Goal: Register for event/course

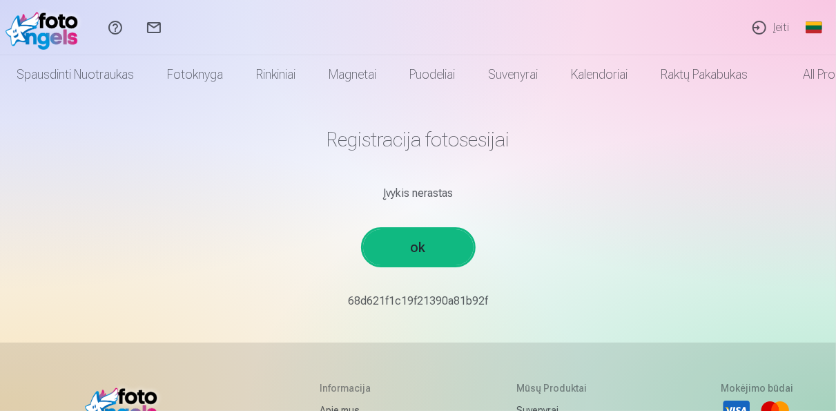
click at [422, 253] on link "ok" at bounding box center [418, 247] width 110 height 36
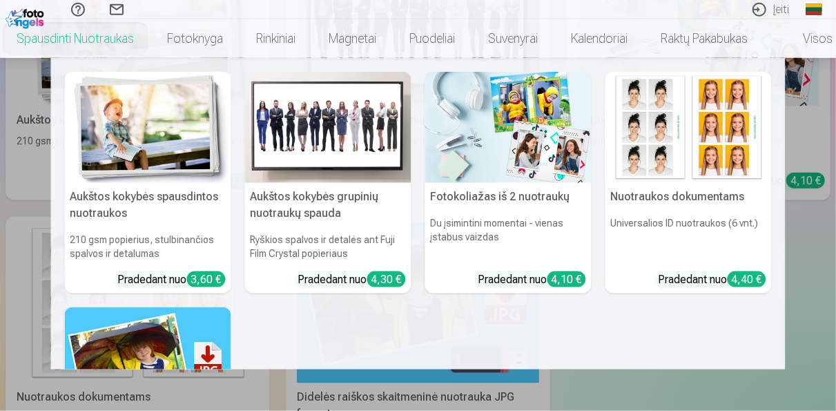
scroll to position [718, 0]
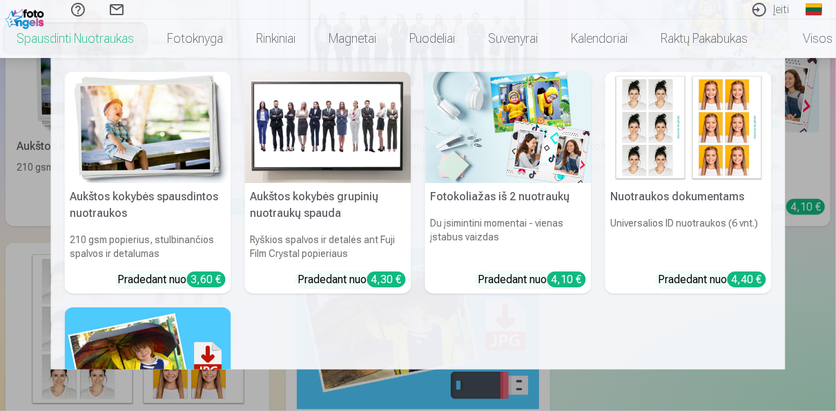
click at [495, 314] on div "Aukštos kokybės spausdintos nuotraukos 210 gsm popierius, stulbinančios spalvos…" at bounding box center [418, 330] width 707 height 516
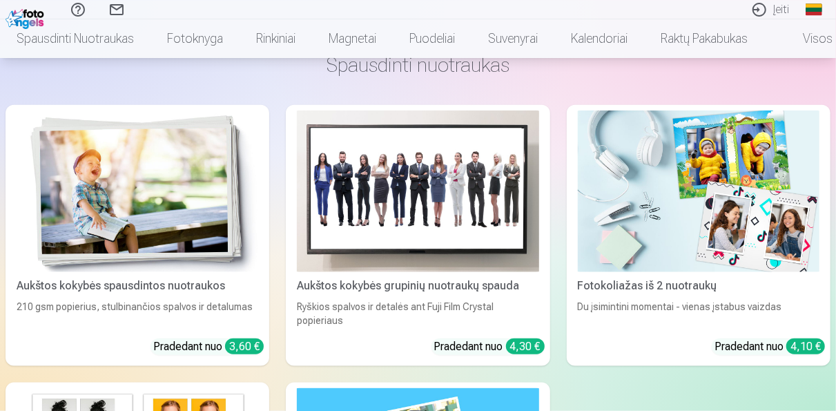
scroll to position [359, 0]
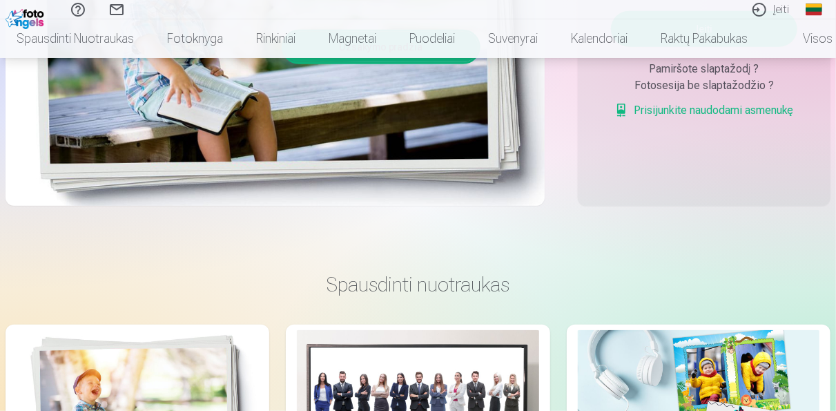
click at [787, 8] on link "Įeiti" at bounding box center [770, 9] width 60 height 19
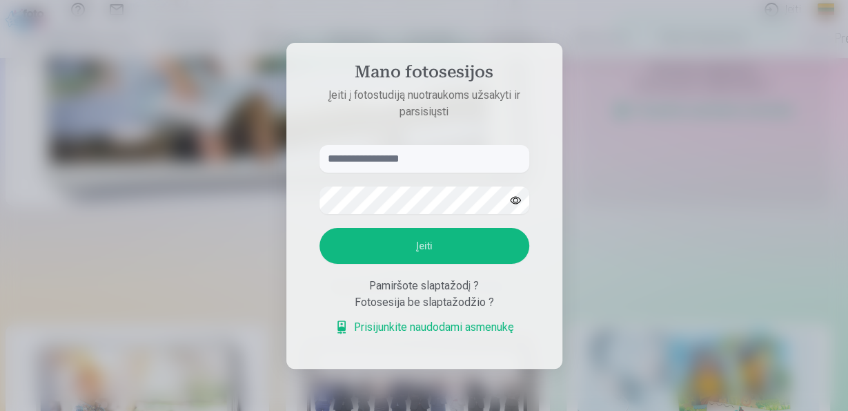
click at [146, 214] on div at bounding box center [424, 205] width 848 height 411
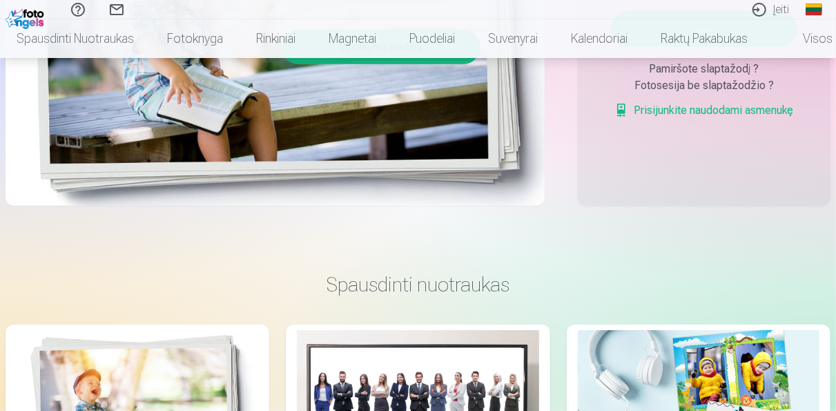
scroll to position [0, 0]
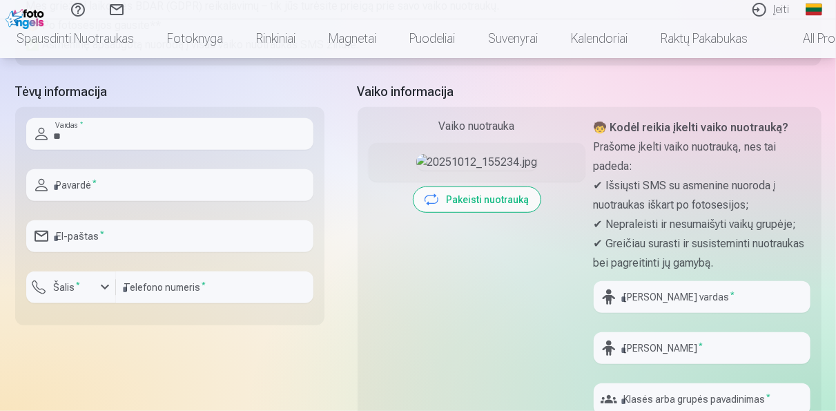
scroll to position [474, 0]
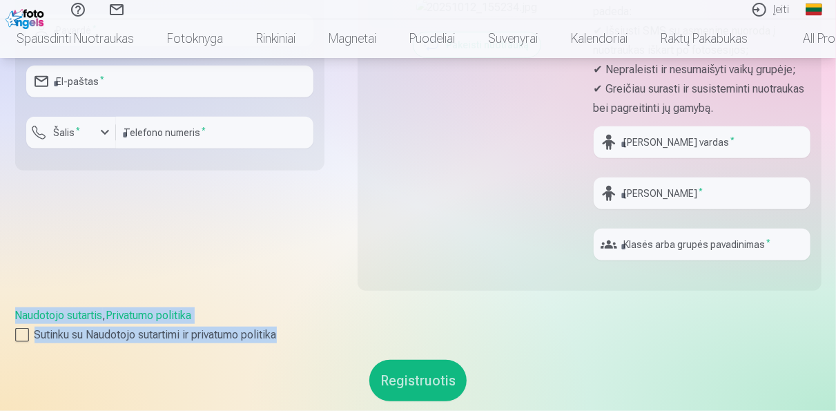
drag, startPoint x: 263, startPoint y: 325, endPoint x: 644, endPoint y: 273, distance: 384.5
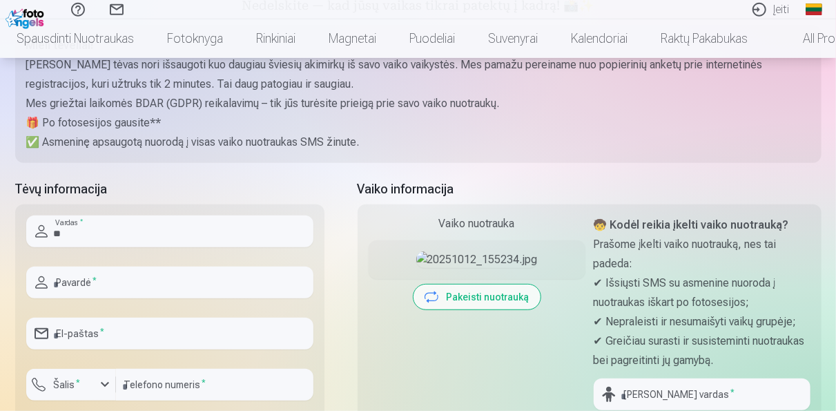
scroll to position [186, 0]
click at [92, 237] on input "**" at bounding box center [169, 233] width 287 height 32
type input "****"
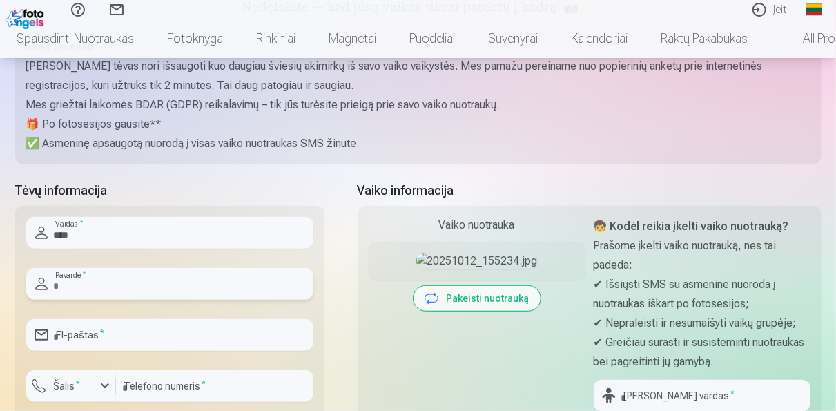
click at [124, 282] on input "text" at bounding box center [169, 284] width 287 height 32
type input "*******"
click at [124, 335] on input "email" at bounding box center [169, 335] width 287 height 32
type input "**********"
click at [166, 398] on input "number" at bounding box center [214, 386] width 197 height 32
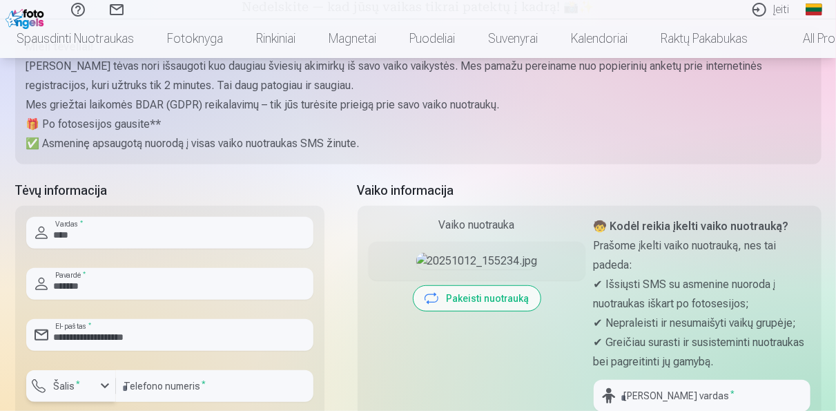
click at [92, 393] on div "button" at bounding box center [74, 388] width 41 height 14
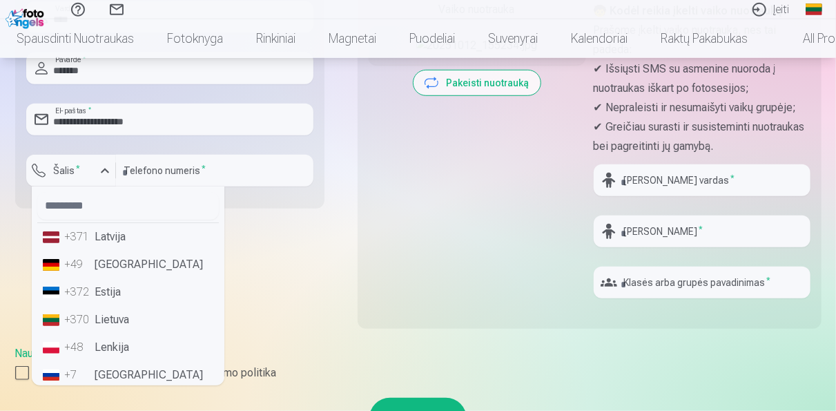
scroll to position [402, 0]
click at [111, 324] on li "+370 Lietuva" at bounding box center [128, 320] width 182 height 28
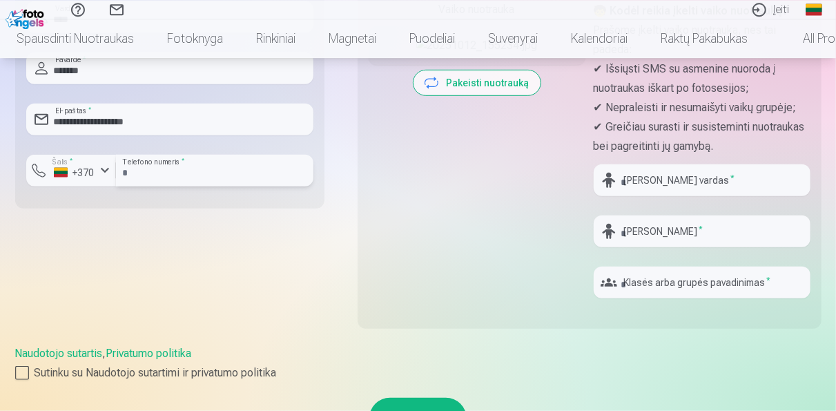
click at [159, 181] on input "*" at bounding box center [214, 171] width 197 height 32
type input "**"
drag, startPoint x: 144, startPoint y: 175, endPoint x: 193, endPoint y: 144, distance: 59.0
click at [144, 176] on input "number" at bounding box center [214, 171] width 197 height 32
type input "********"
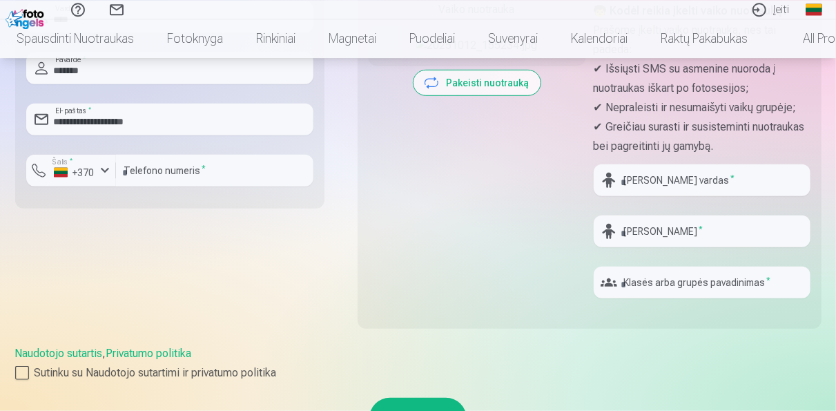
click at [167, 248] on div "**********" at bounding box center [169, 155] width 309 height 380
click at [27, 378] on div at bounding box center [22, 373] width 14 height 14
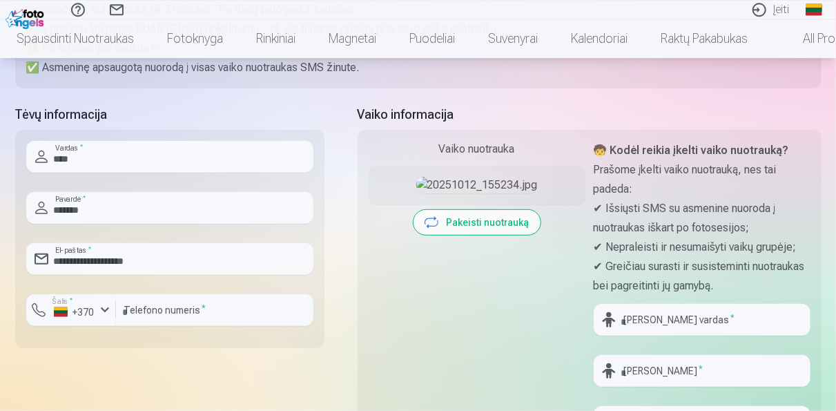
scroll to position [330, 0]
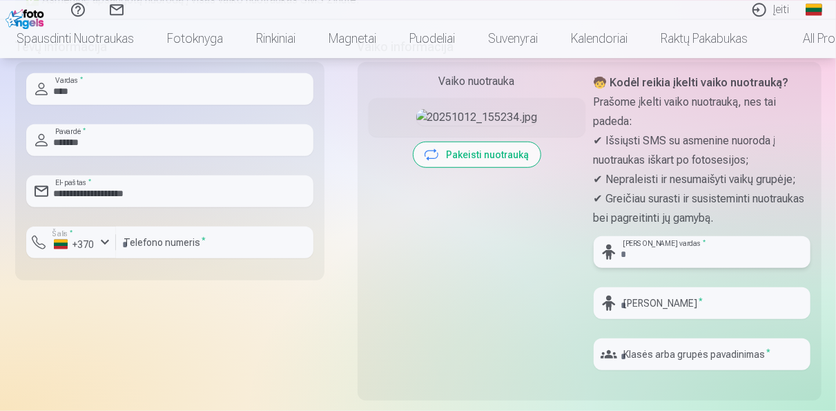
click at [632, 246] on input "text" at bounding box center [702, 252] width 217 height 32
type input "******"
drag, startPoint x: 641, startPoint y: 304, endPoint x: 634, endPoint y: 298, distance: 8.3
click at [641, 304] on input "text" at bounding box center [702, 303] width 217 height 32
type input "**********"
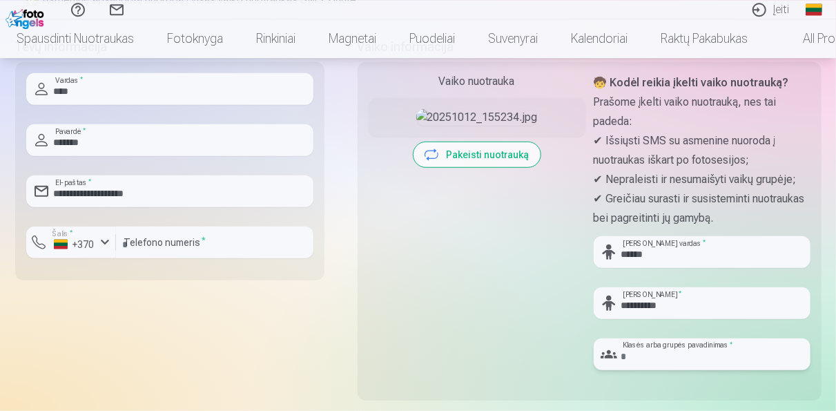
click at [683, 355] on input "text" at bounding box center [702, 354] width 217 height 32
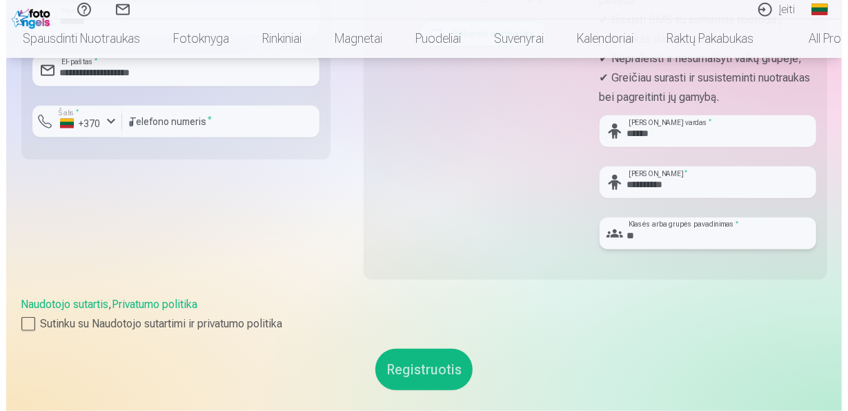
scroll to position [474, 0]
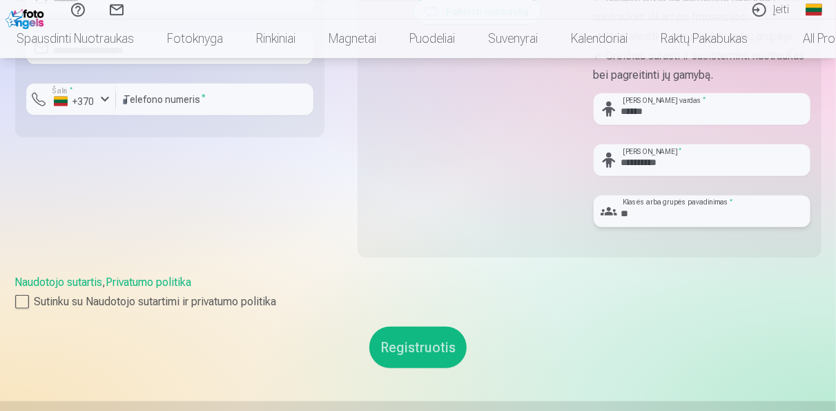
type input "**"
click at [425, 354] on button "Registruotis" at bounding box center [417, 346] width 97 height 41
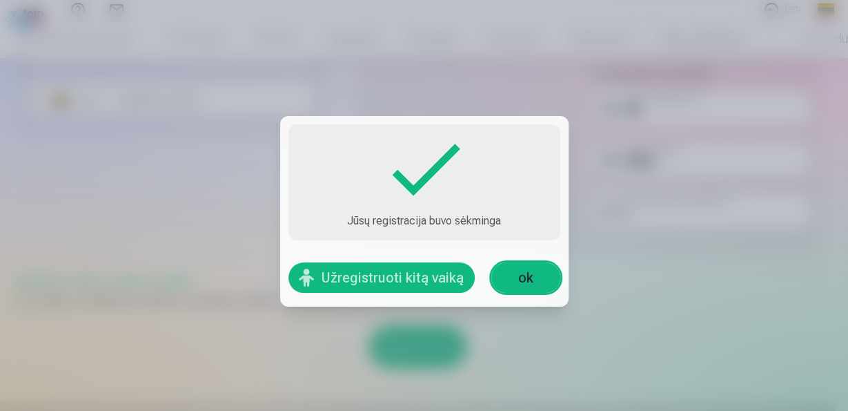
click at [513, 278] on link "ok" at bounding box center [525, 277] width 69 height 30
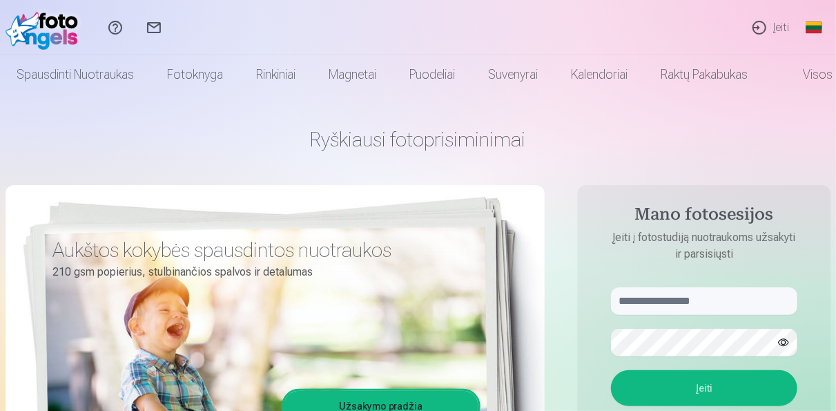
click at [760, 26] on link "Įeiti" at bounding box center [770, 27] width 60 height 55
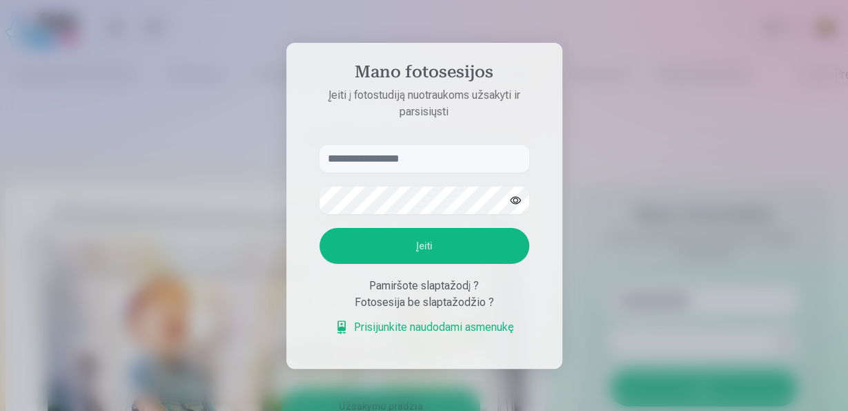
click at [105, 208] on div at bounding box center [424, 205] width 848 height 411
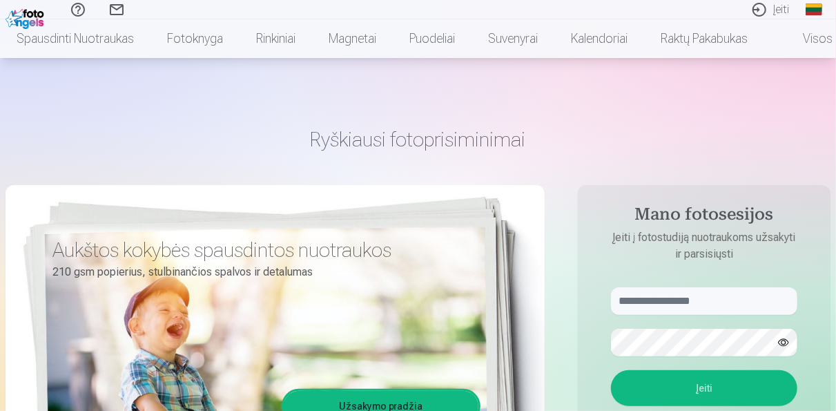
scroll to position [72, 0]
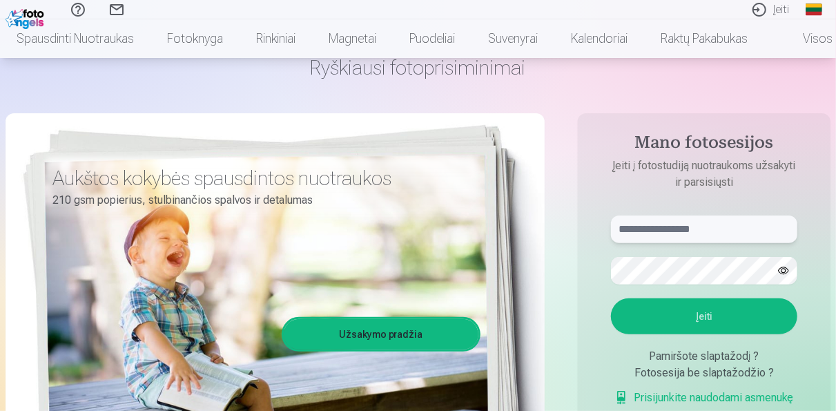
click at [732, 228] on input "text" at bounding box center [704, 229] width 186 height 28
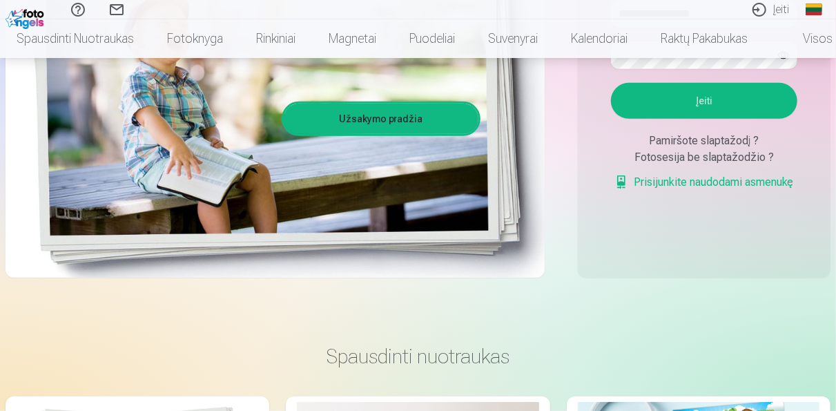
scroll to position [0, 0]
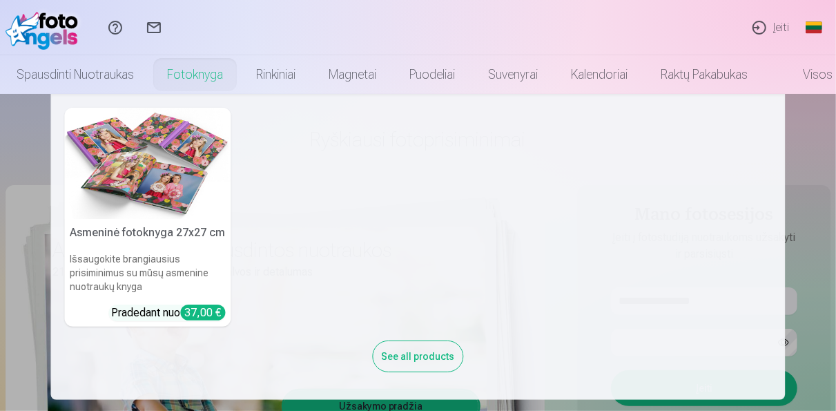
click at [184, 75] on link "Fotoknyga" at bounding box center [194, 74] width 89 height 39
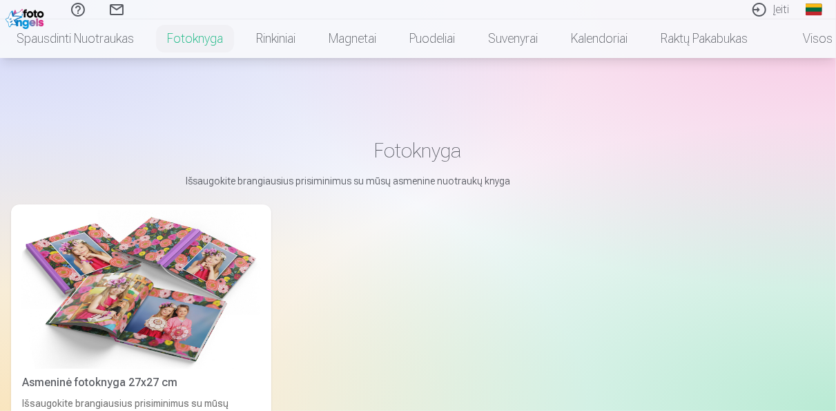
scroll to position [72, 0]
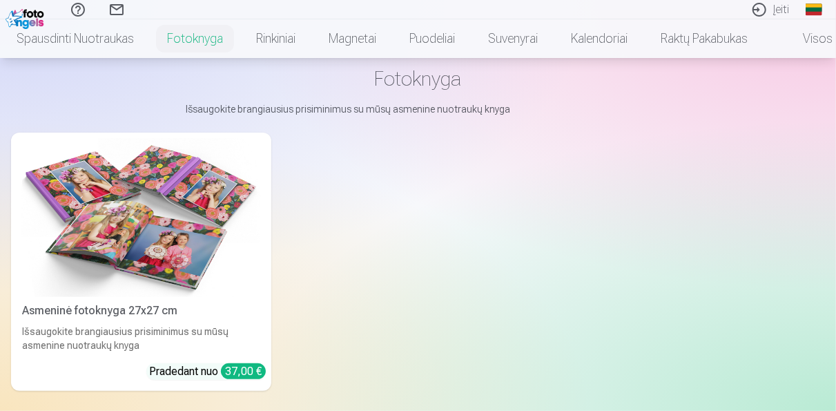
click at [172, 220] on img at bounding box center [141, 217] width 238 height 159
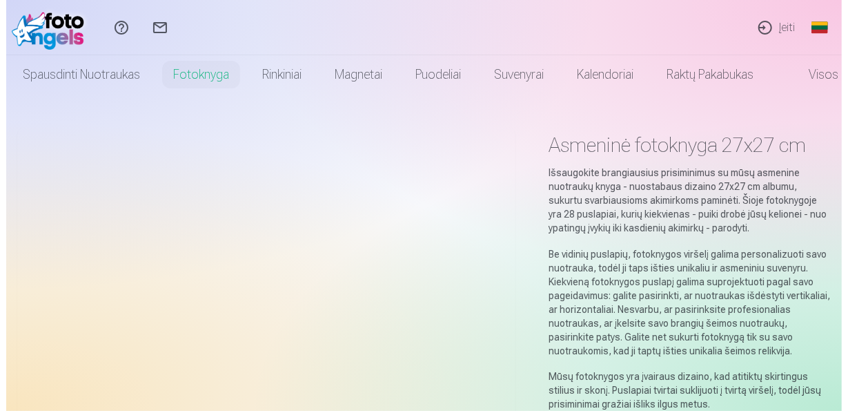
scroll to position [287, 0]
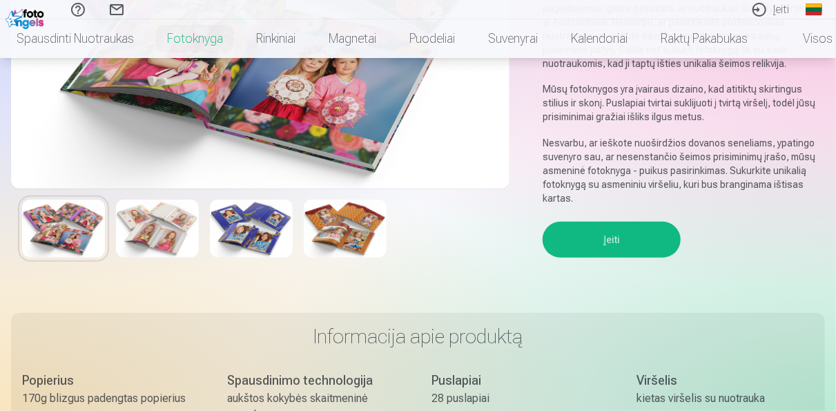
click at [624, 237] on button "Įeiti" at bounding box center [612, 240] width 138 height 36
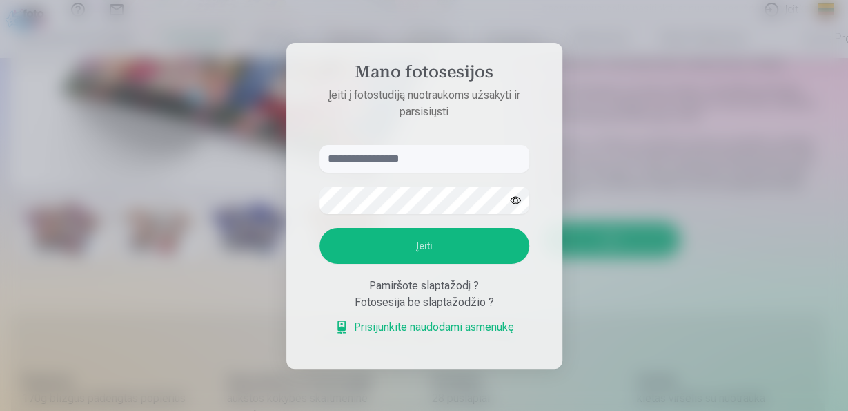
click at [398, 327] on link "Prisijunkite naudodami asmenukę" at bounding box center [424, 327] width 179 height 17
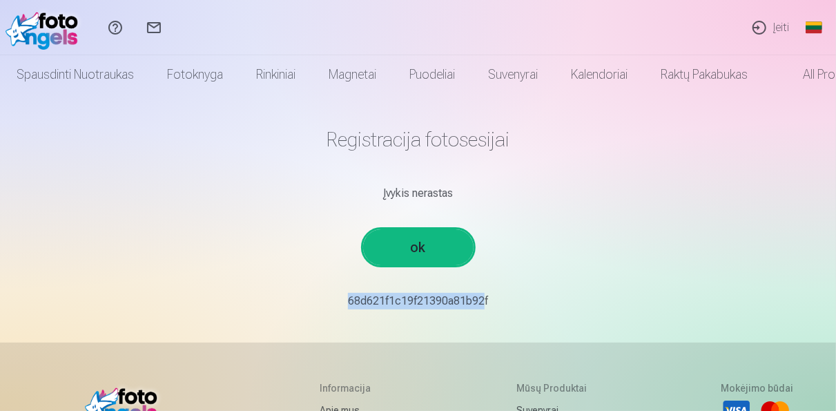
drag, startPoint x: 334, startPoint y: 298, endPoint x: 469, endPoint y: 307, distance: 135.0
click at [469, 307] on p "68d621f1c19f21390a81b92f￼￼" at bounding box center [418, 301] width 806 height 17
click at [485, 264] on main "Registracija fotosesijai Įvykis nerastas ok 68d621f1c19f21390a81b92f￼￼" at bounding box center [418, 218] width 806 height 249
drag, startPoint x: 333, startPoint y: 302, endPoint x: 468, endPoint y: 302, distance: 134.6
click at [468, 302] on p "68d621f1c19f21390a81b92f￼￼" at bounding box center [418, 301] width 806 height 17
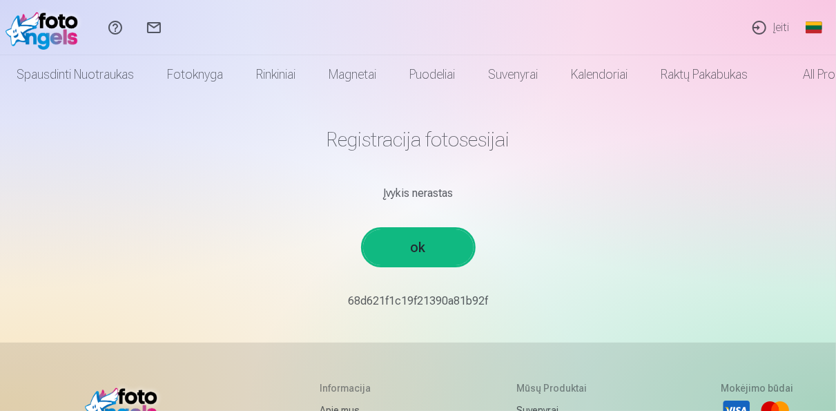
click at [396, 288] on main "Registracija fotosesijai Įvykis nerastas ok 68d621f1c19f21390a81b92f￼￼" at bounding box center [418, 218] width 806 height 249
drag, startPoint x: 336, startPoint y: 294, endPoint x: 470, endPoint y: 301, distance: 134.1
click at [470, 301] on p "68d621f1c19f21390a81b92f￼￼" at bounding box center [418, 301] width 806 height 17
click at [601, 224] on main "Registracija fotosesijai Įvykis nerastas ok 68d621f1c19f21390a81b92f￼￼" at bounding box center [418, 218] width 806 height 249
drag, startPoint x: 469, startPoint y: 302, endPoint x: 320, endPoint y: 292, distance: 150.1
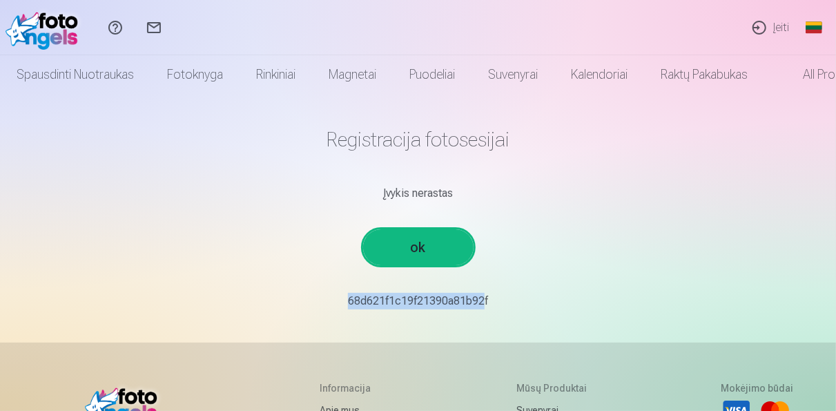
click at [320, 292] on main "Registracija fotosesijai Įvykis nerastas ok 68d621f1c19f21390a81b92f￼￼" at bounding box center [418, 218] width 806 height 249
click at [296, 197] on div "Įvykis nerastas" at bounding box center [418, 193] width 806 height 17
drag, startPoint x: 470, startPoint y: 302, endPoint x: 324, endPoint y: 288, distance: 147.0
click at [324, 288] on main "Registracija fotosesijai Įvykis nerastas ok 68d621f1c19f21390a81b92f￼￼" at bounding box center [418, 218] width 806 height 249
click at [371, 310] on main "Registracija fotosesijai Įvykis nerastas ok 68d621f1c19f21390a81b92f￼￼" at bounding box center [418, 218] width 806 height 249
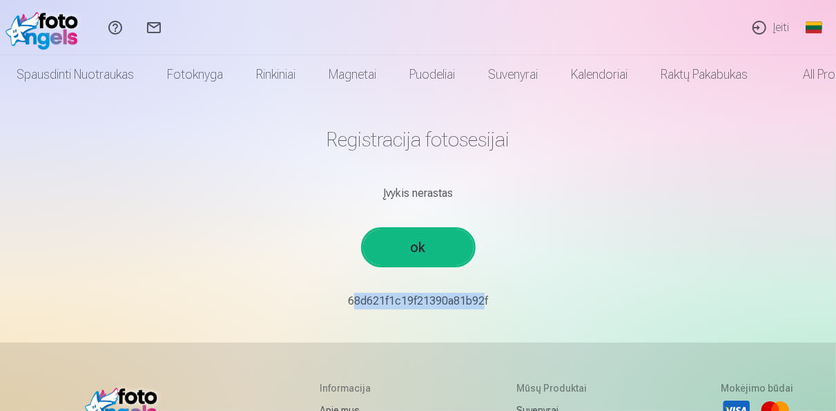
drag, startPoint x: 470, startPoint y: 301, endPoint x: 340, endPoint y: 291, distance: 130.1
click at [342, 292] on main "Registracija fotosesijai Įvykis nerastas ok 68d621f1c19f21390a81b92f￼￼" at bounding box center [418, 218] width 806 height 249
click at [456, 333] on main "Registracija fotosesijai Įvykis nerastas ok 68d621f1c19f21390a81b92f￼￼" at bounding box center [418, 218] width 806 height 249
drag, startPoint x: 469, startPoint y: 300, endPoint x: 332, endPoint y: 295, distance: 136.8
click at [332, 295] on p "68d621f1c19f21390a81b92f￼￼" at bounding box center [418, 301] width 806 height 17
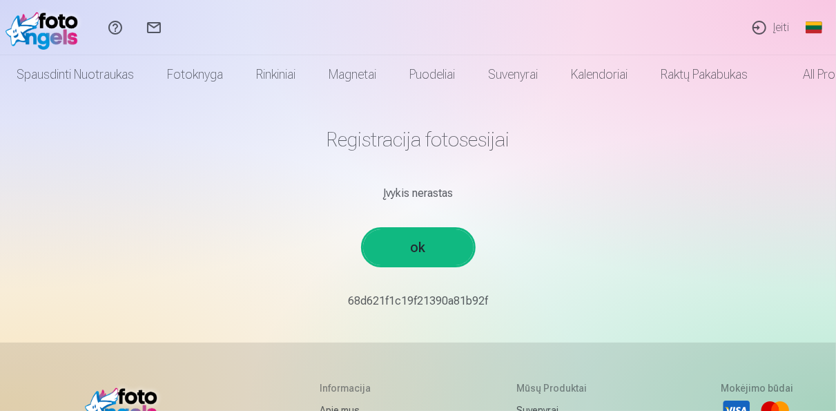
click at [340, 266] on main "Registracija fotosesijai Įvykis nerastas ok 68d621f1c19f21390a81b92f￼￼" at bounding box center [418, 218] width 806 height 249
drag, startPoint x: 336, startPoint y: 299, endPoint x: 470, endPoint y: 300, distance: 133.9
click at [470, 300] on p "68d621f1c19f21390a81b92f￼￼" at bounding box center [418, 301] width 806 height 17
click at [419, 298] on p "68d621f1c19f21390a81b92f￼￼" at bounding box center [418, 301] width 806 height 17
drag, startPoint x: 470, startPoint y: 300, endPoint x: 329, endPoint y: 291, distance: 141.1
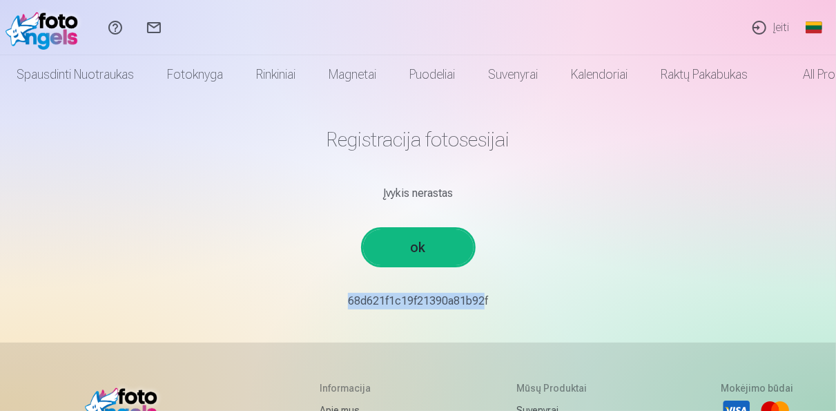
click at [329, 291] on main "Registracija fotosesijai Įvykis nerastas ok 68d621f1c19f21390a81b92f￼￼" at bounding box center [418, 218] width 806 height 249
copy p "68d621f1c19f21390a81b92"
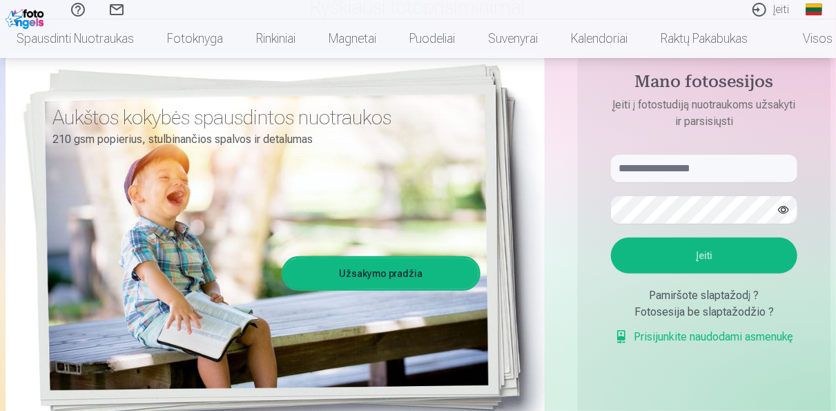
scroll to position [144, 0]
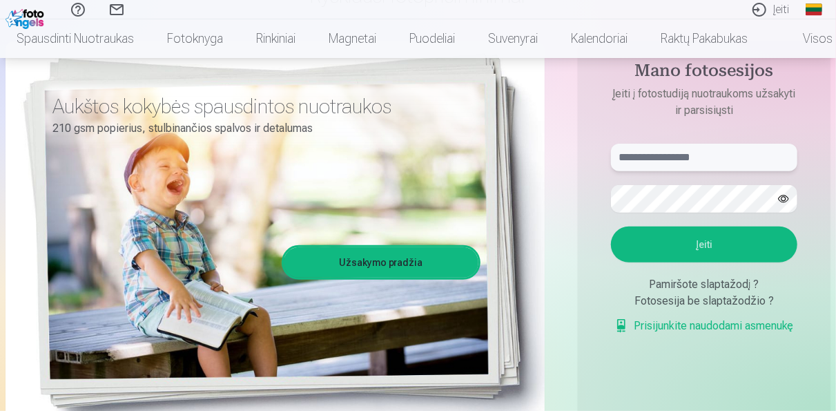
paste input "**********"
click at [689, 245] on button "Įeiti" at bounding box center [704, 244] width 186 height 36
click at [706, 262] on button "Įeiti" at bounding box center [704, 244] width 186 height 36
click at [543, 282] on div "Aukštos kokybės spausdintos nuotraukos 210 gsm popierius, stulbinančios spalvos…" at bounding box center [275, 231] width 539 height 380
drag, startPoint x: 695, startPoint y: 311, endPoint x: 646, endPoint y: 299, distance: 50.6
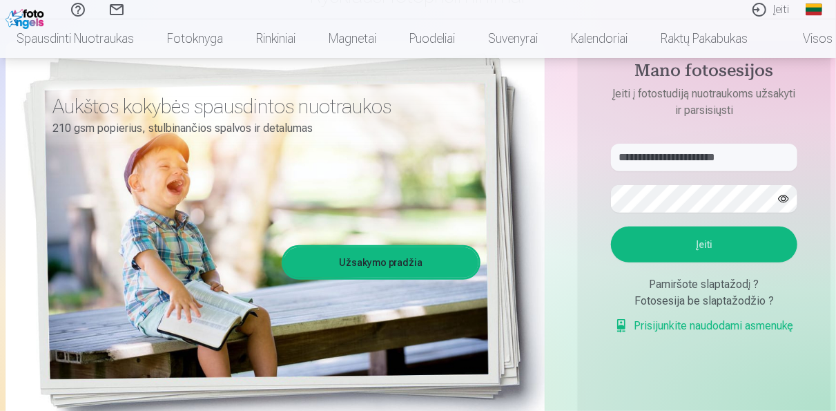
click at [692, 262] on button "Įeiti" at bounding box center [704, 244] width 186 height 36
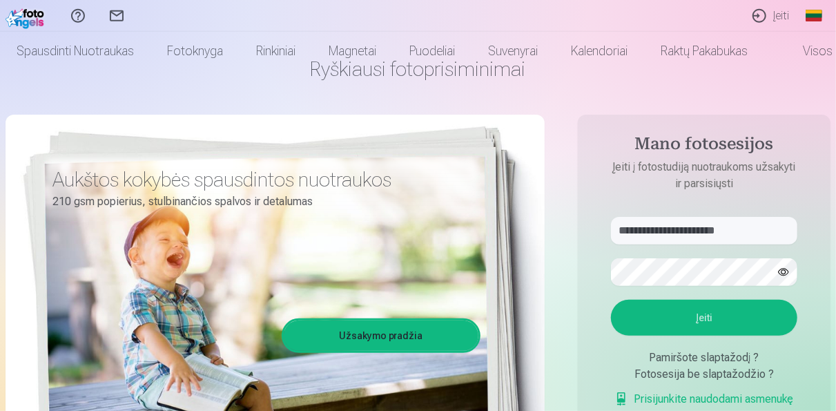
scroll to position [0, 0]
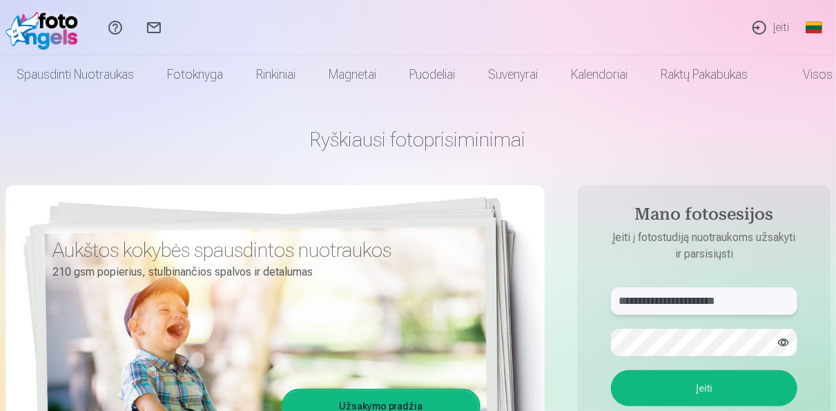
click at [760, 301] on input "**********" at bounding box center [704, 301] width 186 height 28
type input "*"
click at [587, 125] on div "Ryškiausi fotoprisiminimai Aukštos kokybės spausdintos nuotraukos 210 gsm popie…" at bounding box center [418, 346] width 825 height 504
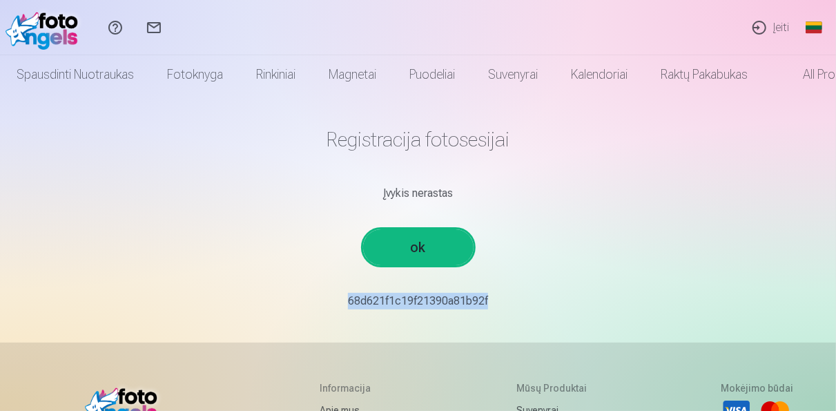
drag, startPoint x: 331, startPoint y: 302, endPoint x: 514, endPoint y: 289, distance: 184.0
click at [520, 303] on p "68d621f1c19f21390a81b92f￼￼" at bounding box center [418, 301] width 806 height 17
copy p "68d621f1c19f21390a81b92f￼￼"
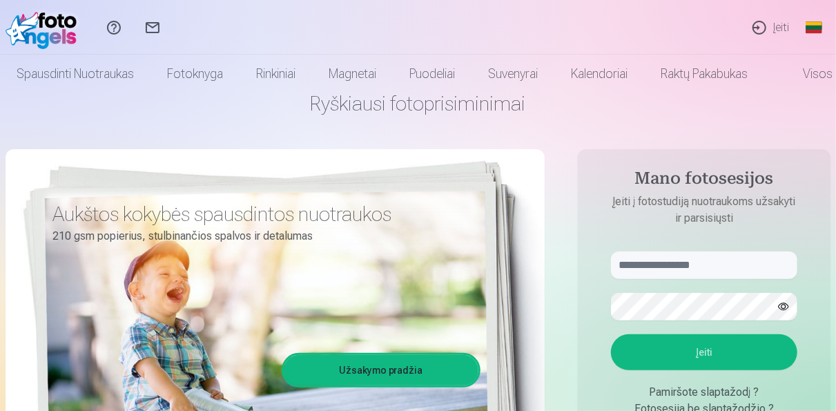
scroll to position [72, 0]
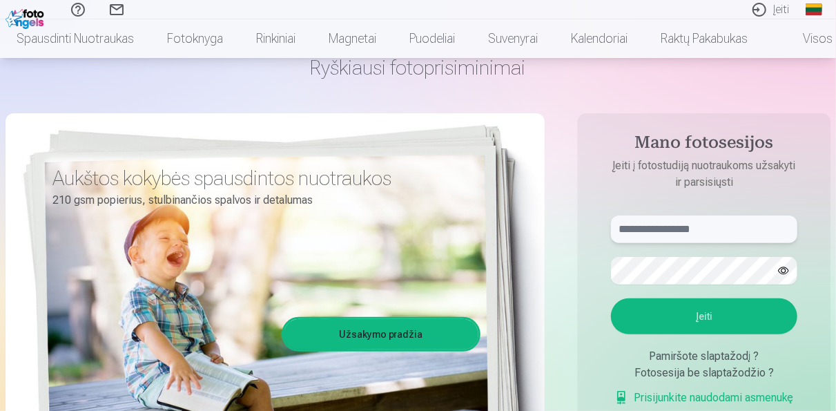
paste input "**********"
click at [785, 271] on button "button" at bounding box center [783, 270] width 26 height 26
click at [710, 320] on button "Įeiti" at bounding box center [704, 316] width 186 height 36
click at [790, 228] on input "**********" at bounding box center [704, 229] width 186 height 28
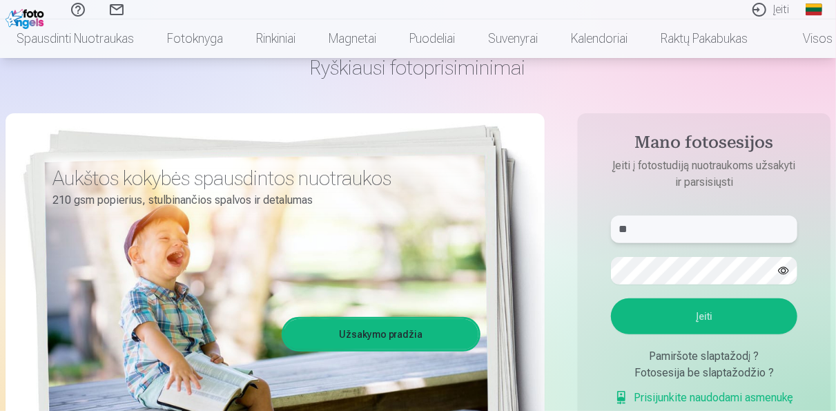
type input "*"
click at [632, 285] on form "[PERSON_NAME] nutiko ne taip. Bandykite dar kartą. Įeiti Pamiršote slaptažodį ?…" at bounding box center [704, 317] width 214 height 204
